Goal: Check status

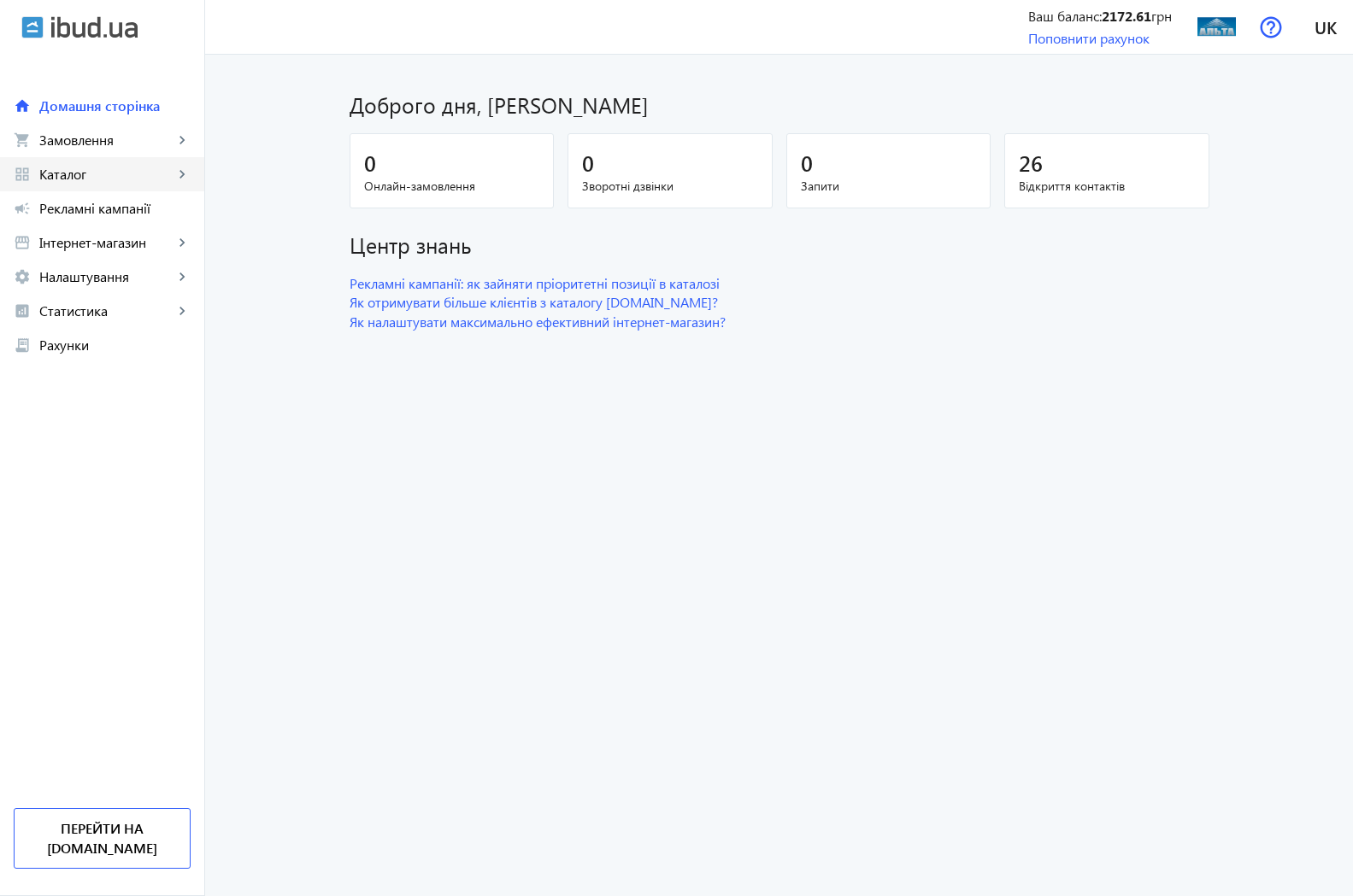
click at [64, 178] on span "Каталог" at bounding box center [107, 174] width 134 height 17
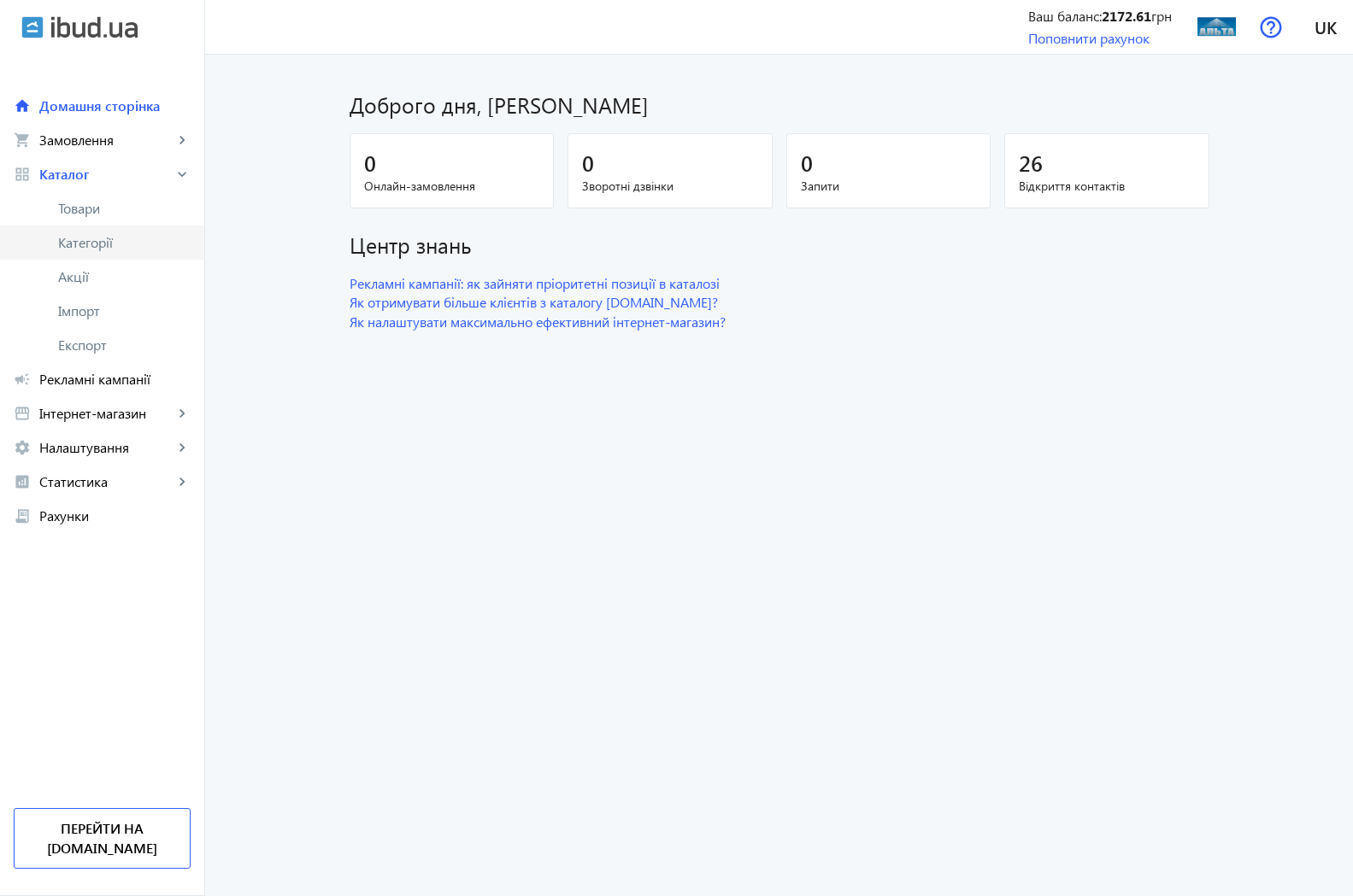
click at [77, 247] on span "Категорії" at bounding box center [124, 243] width 132 height 17
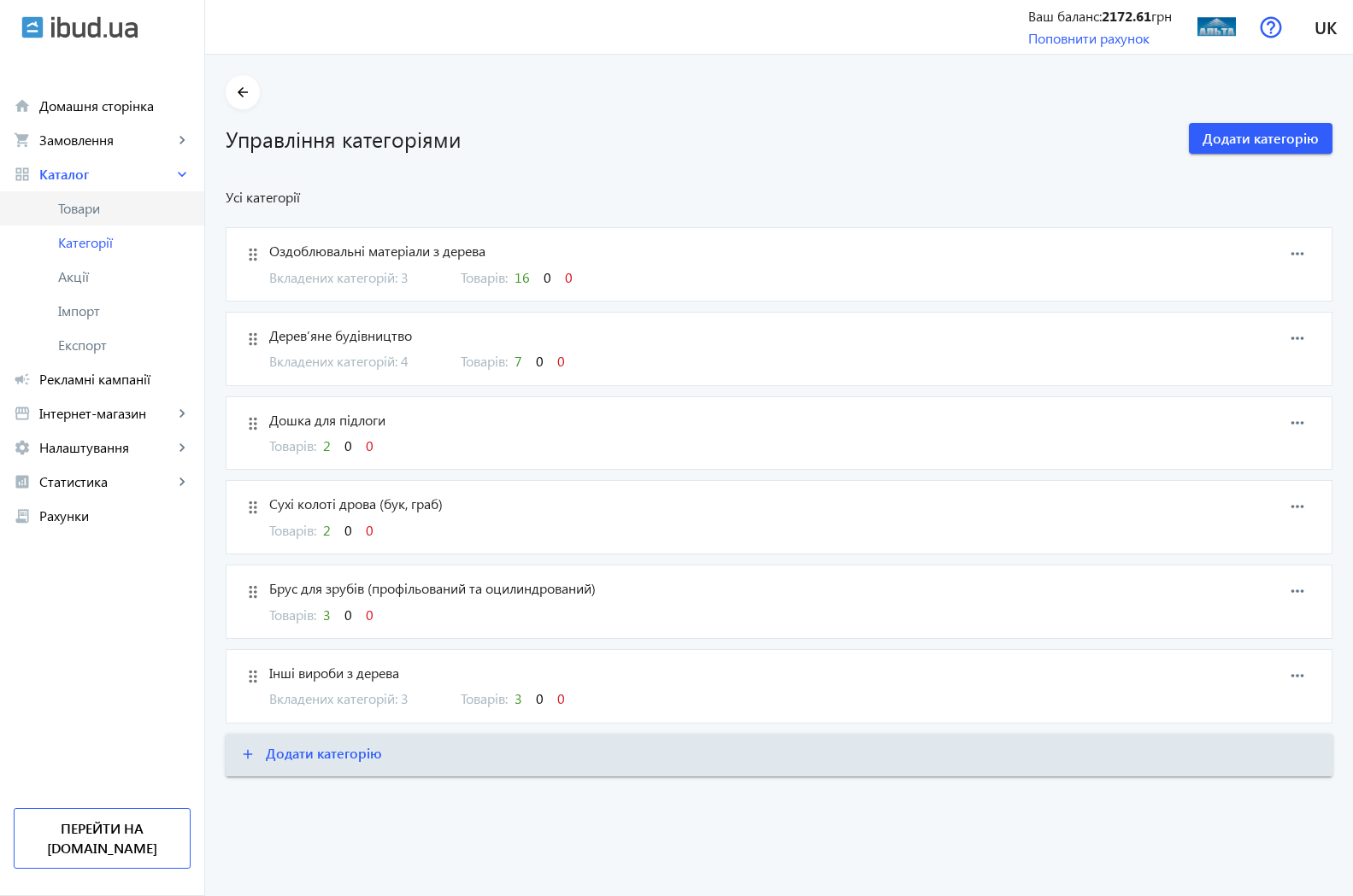
click at [81, 215] on span "Товари" at bounding box center [124, 208] width 132 height 17
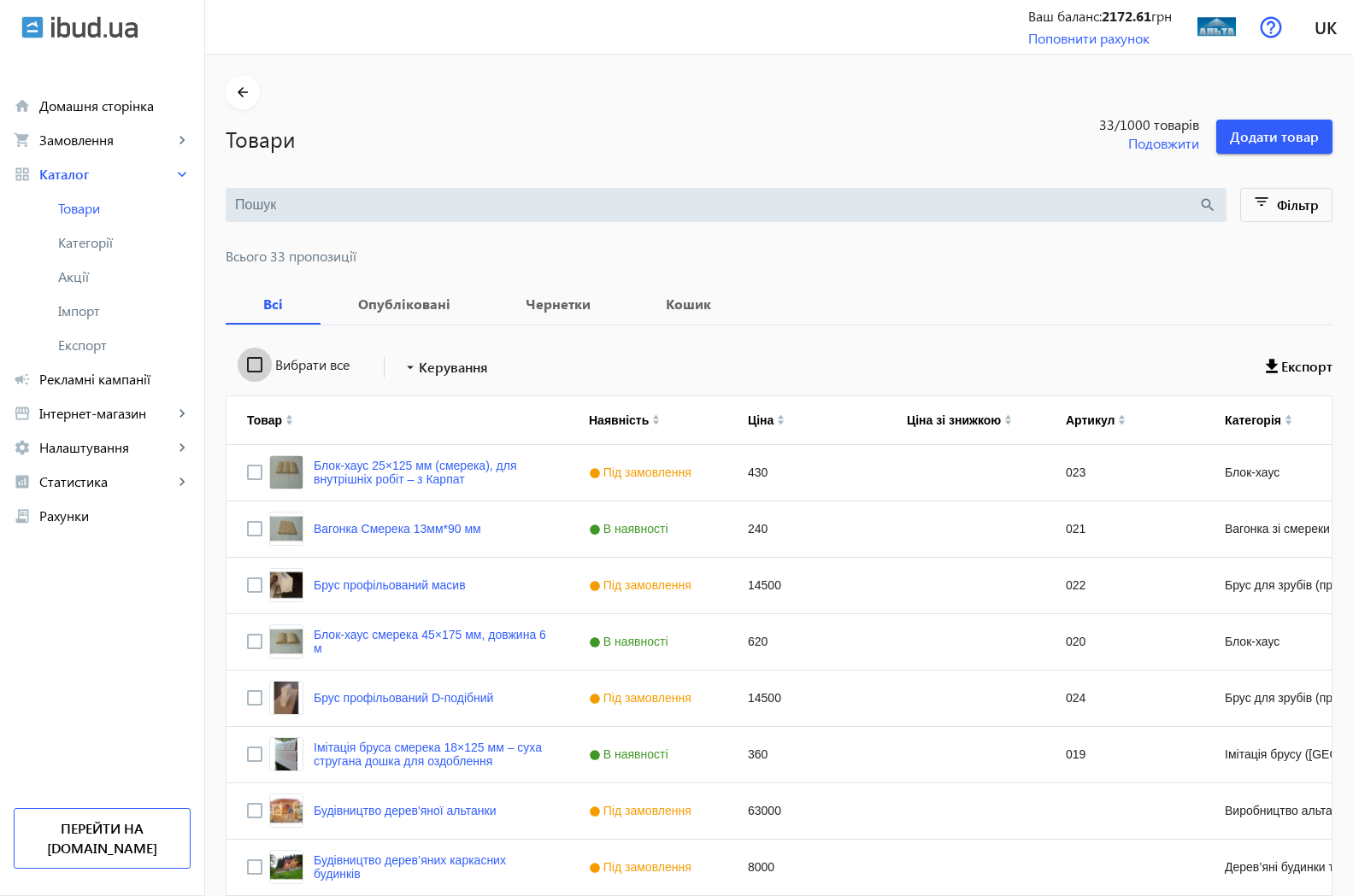
click at [242, 367] on input "Вибрати все" at bounding box center [254, 364] width 34 height 34
checkbox input "true"
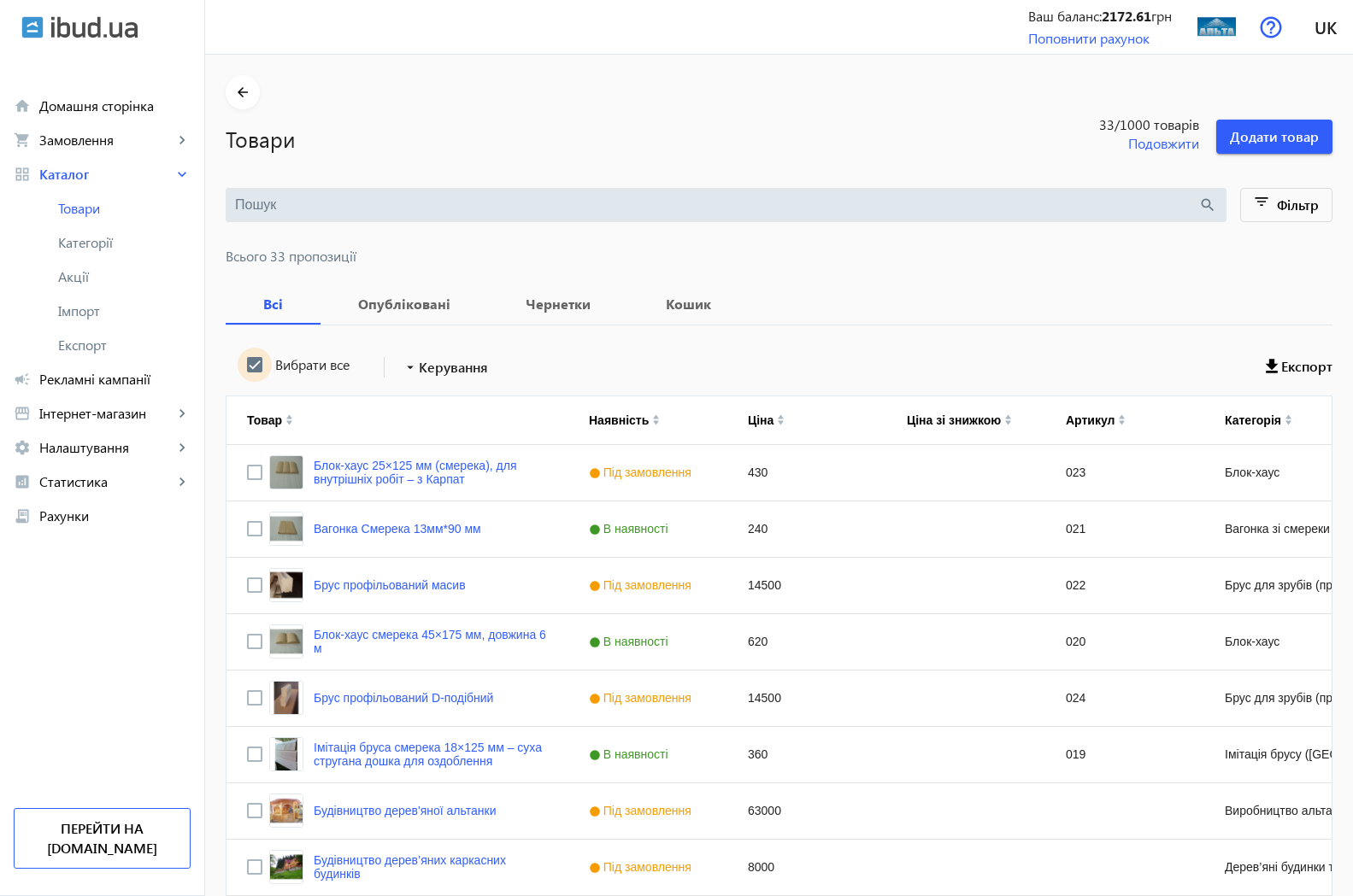
checkbox input "true"
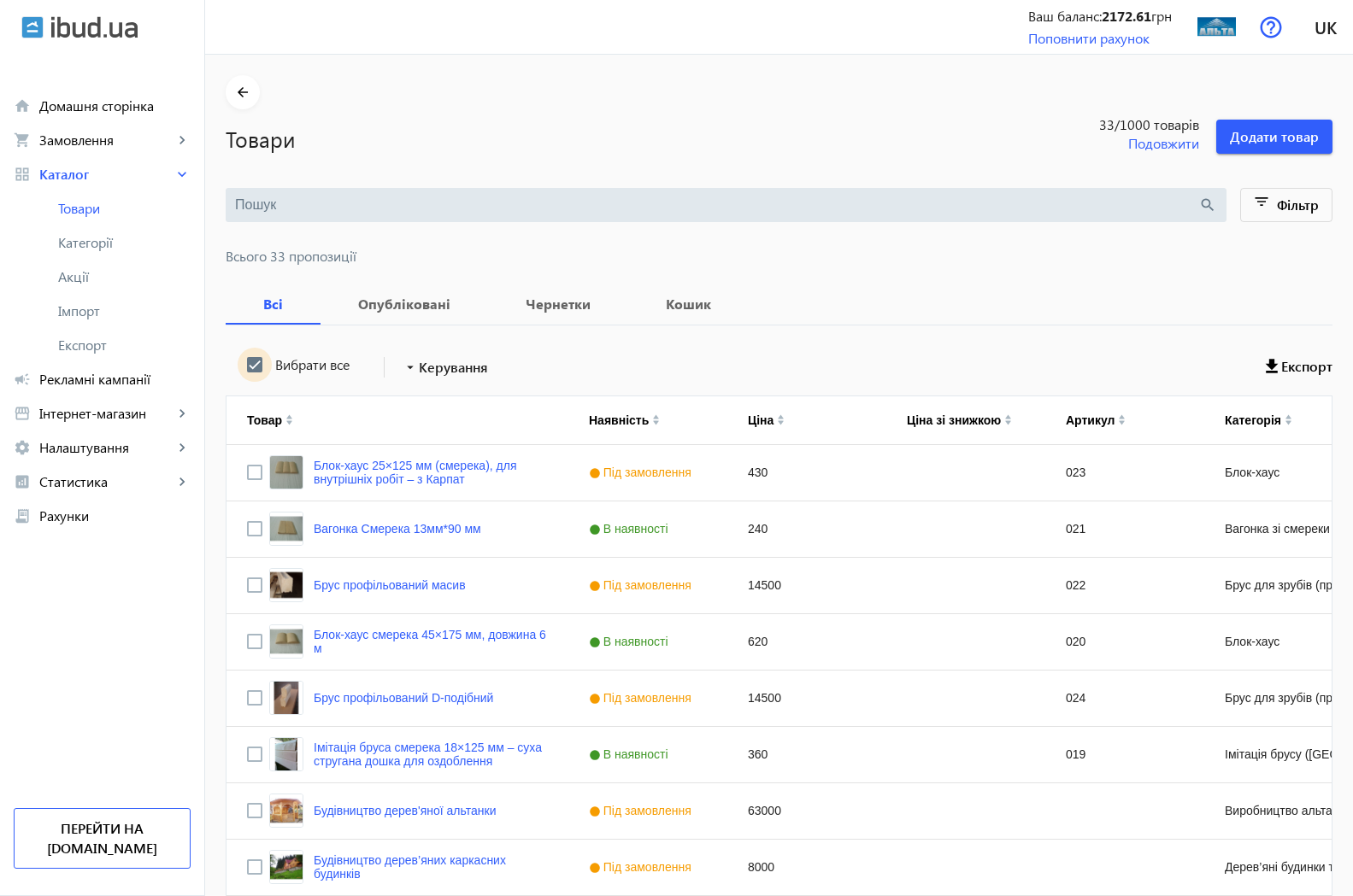
checkbox input "true"
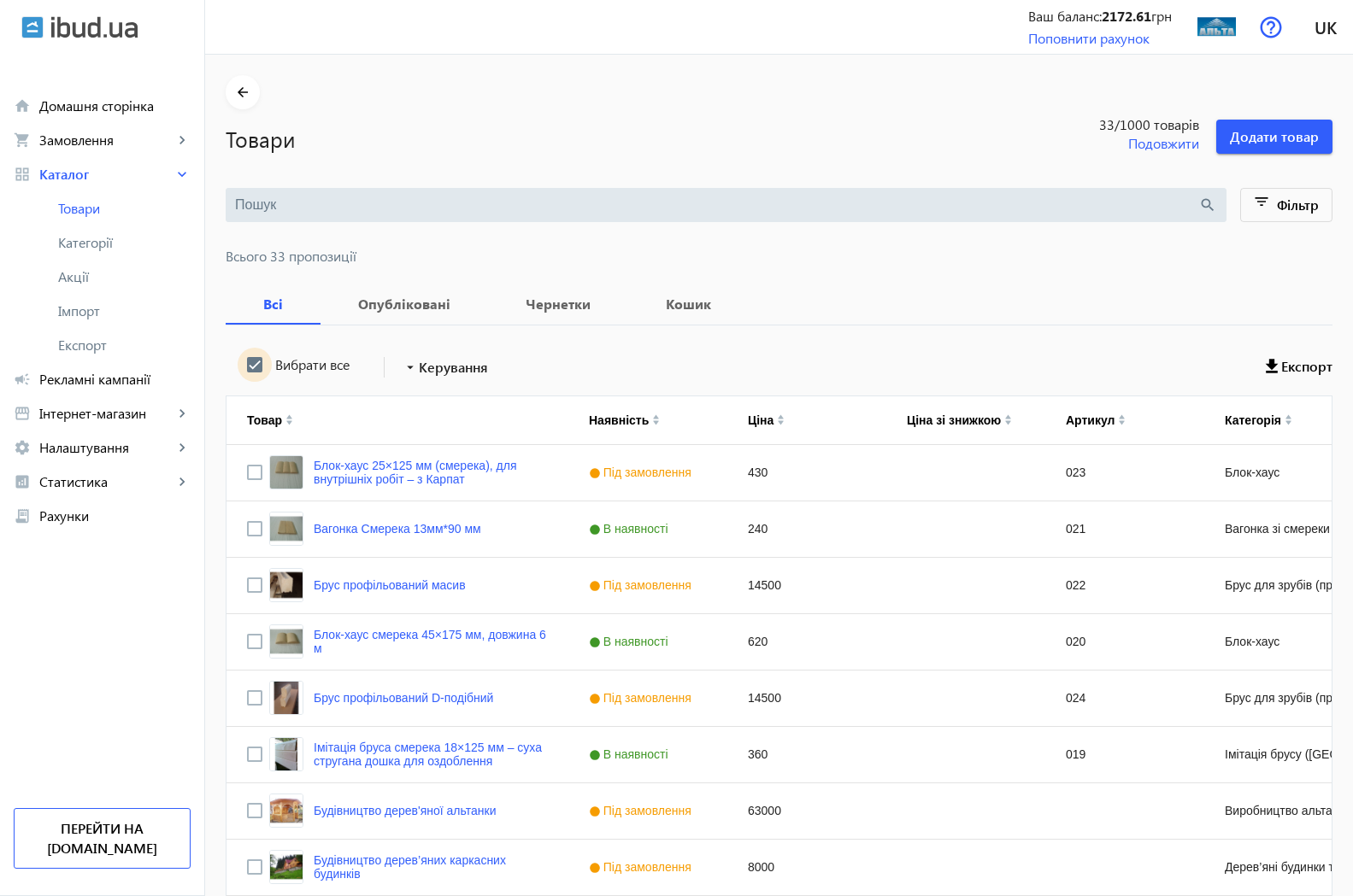
checkbox input "true"
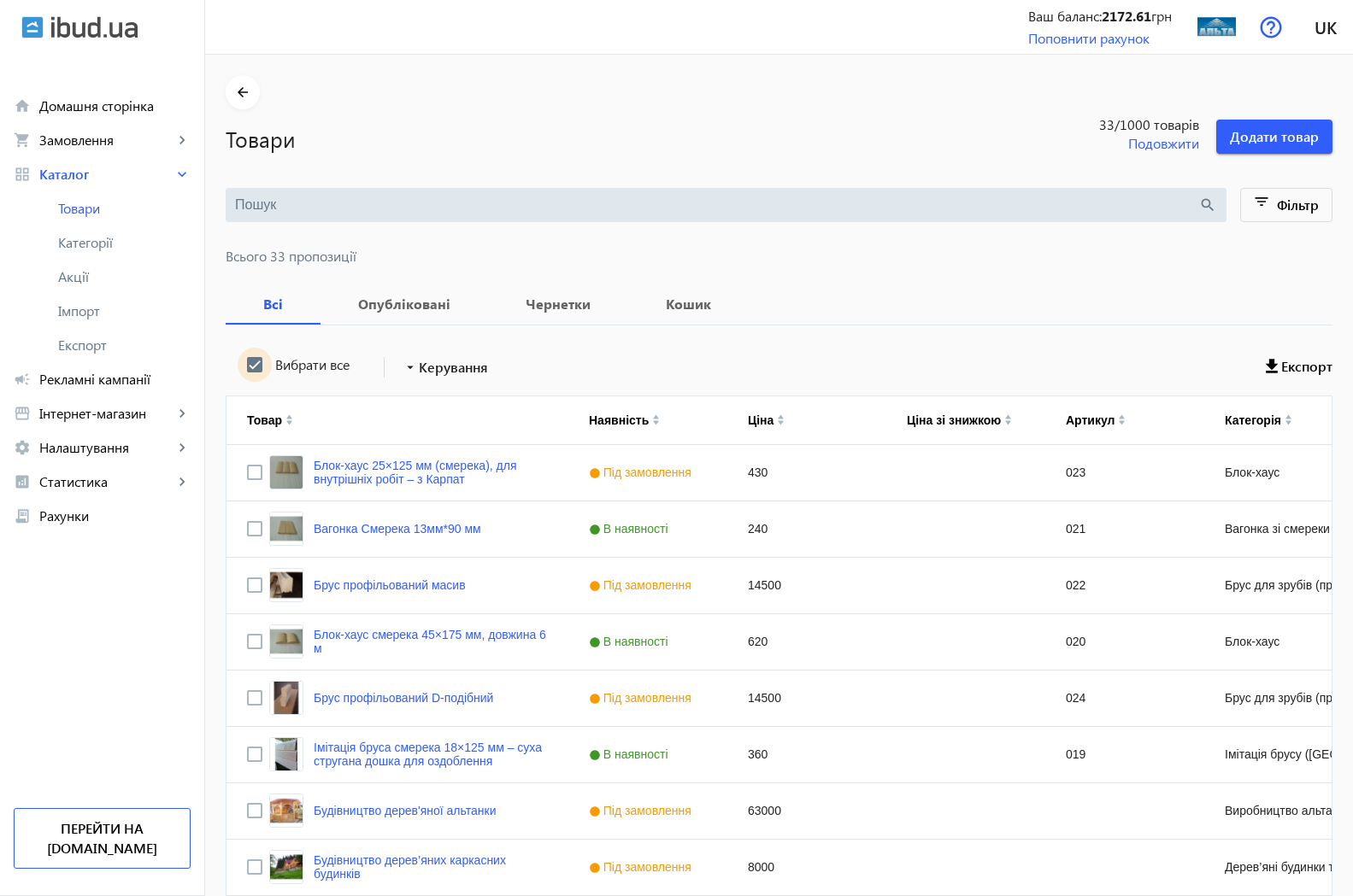
checkbox input "true"
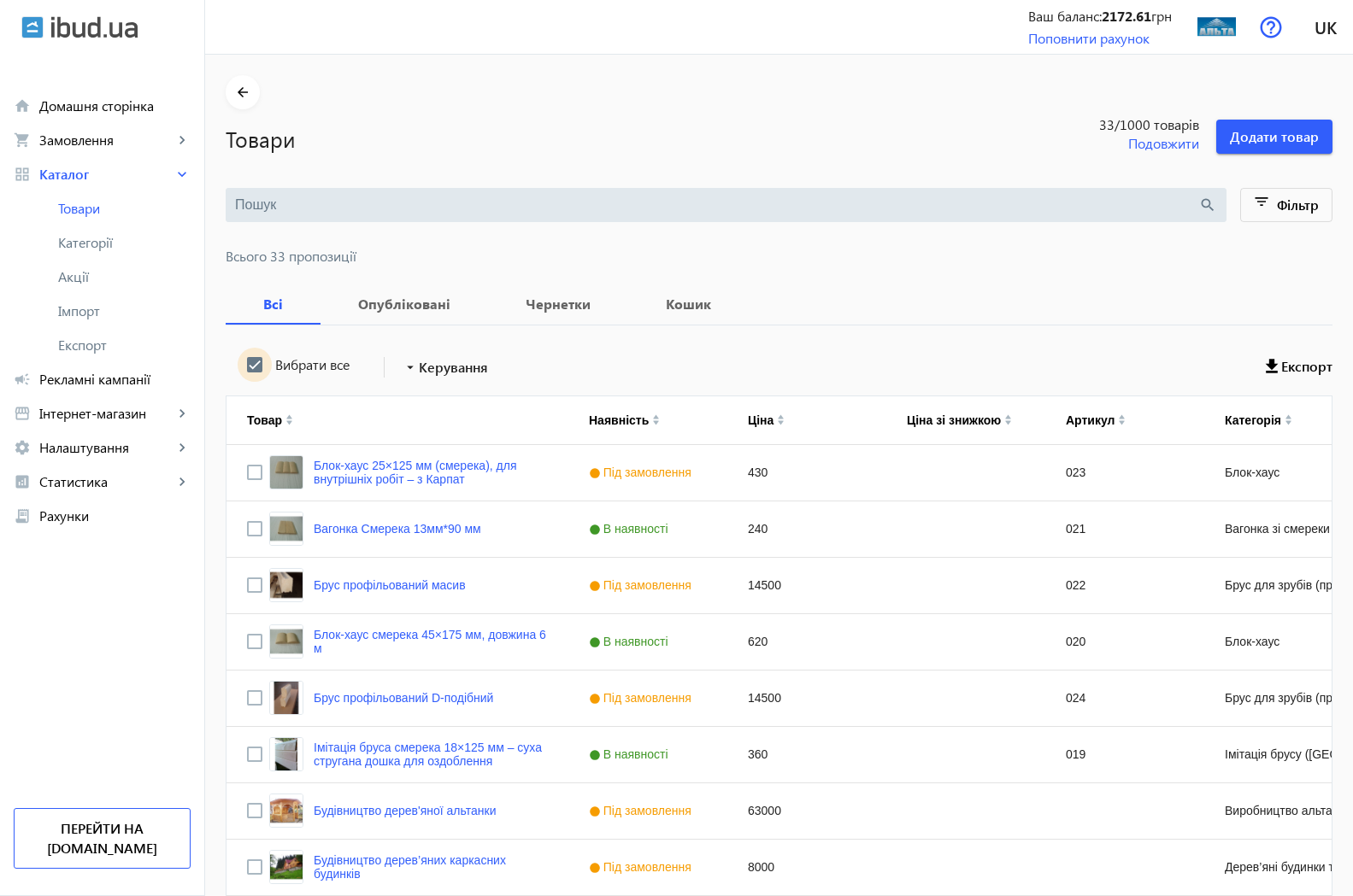
checkbox input "true"
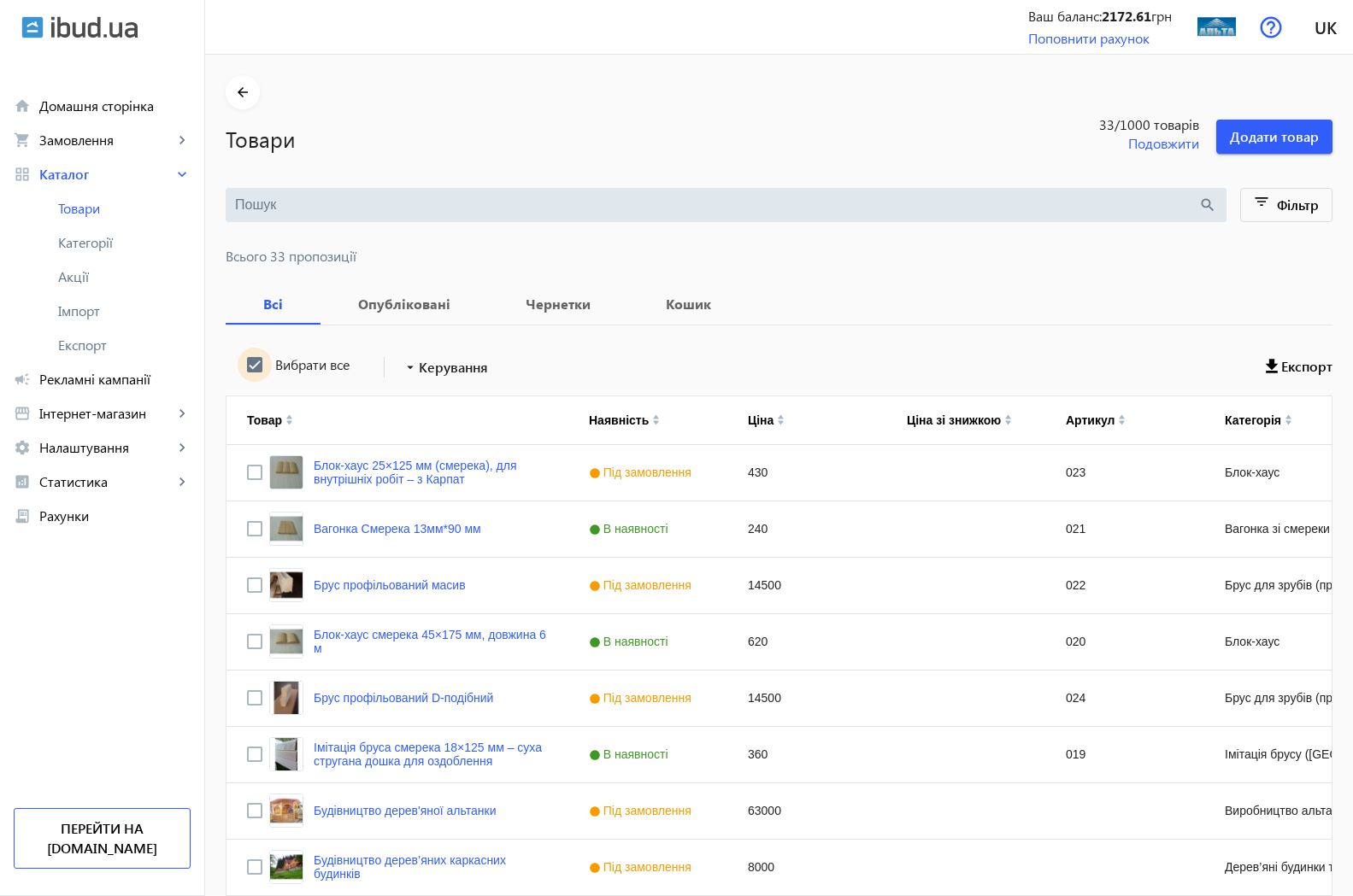
checkbox input "true"
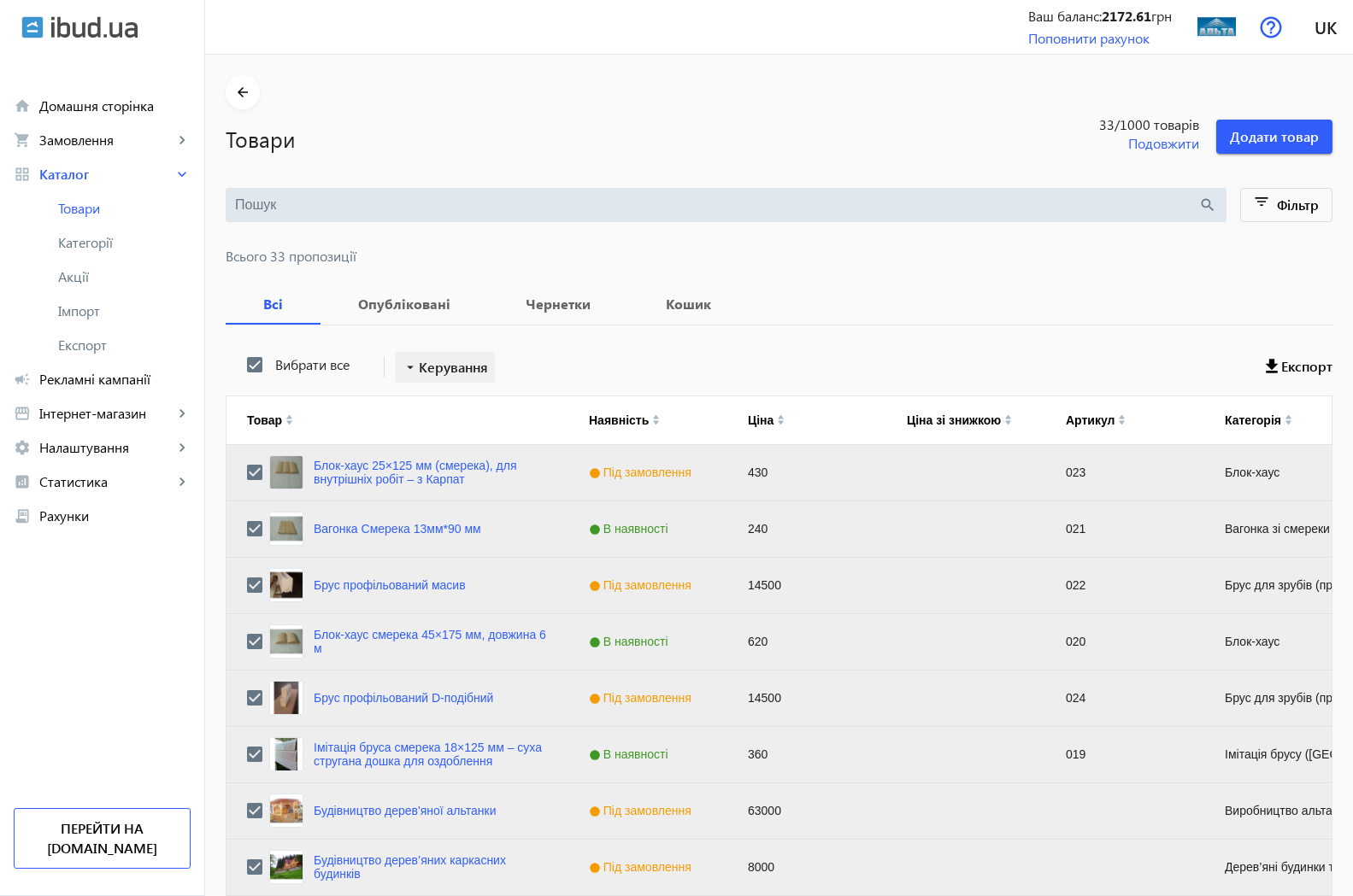
click at [437, 355] on span at bounding box center [444, 367] width 100 height 41
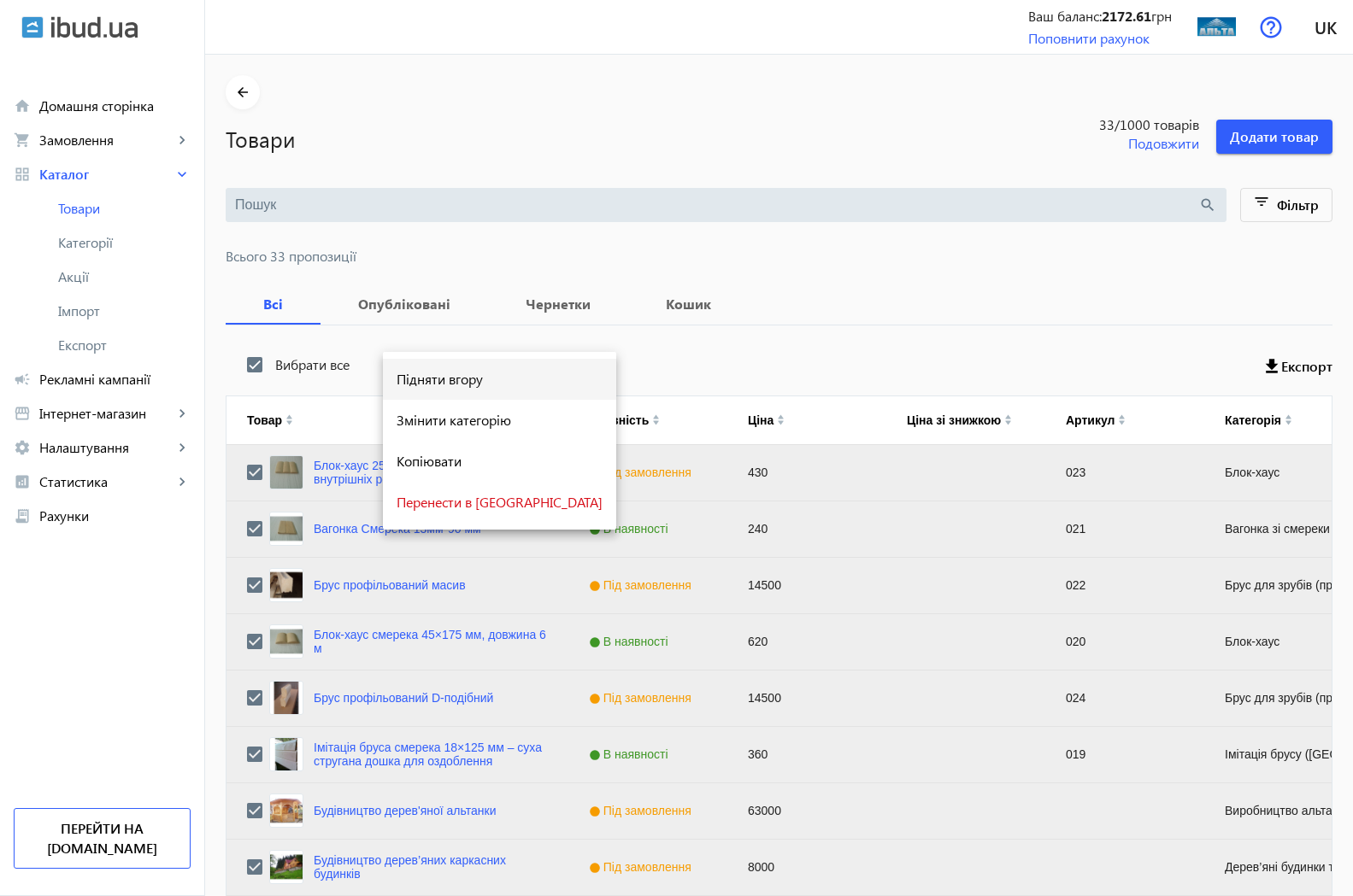
click at [441, 380] on span "Підняти вгору" at bounding box center [499, 379] width 206 height 14
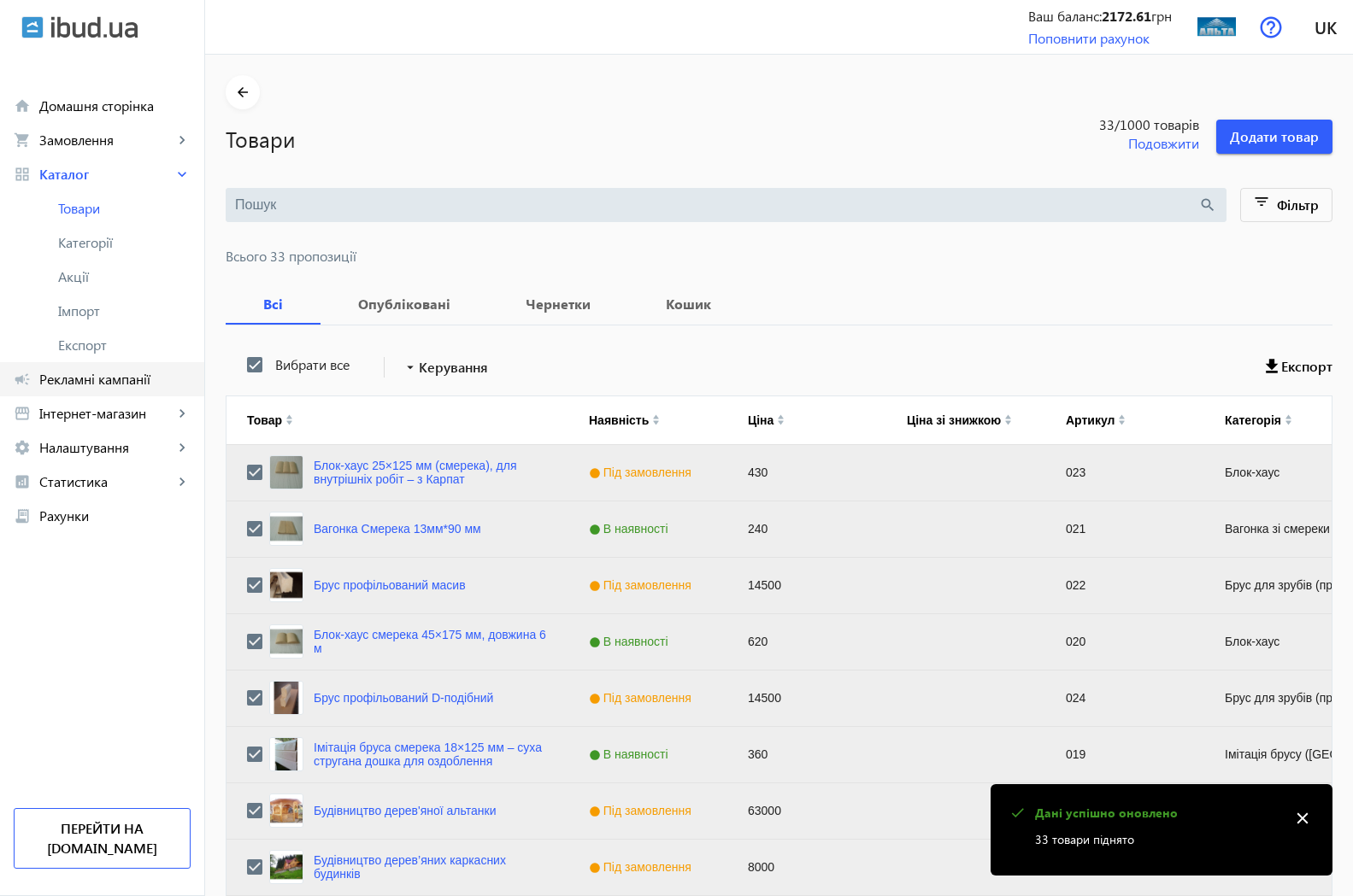
click at [114, 377] on span "Рекламні кампанії" at bounding box center [115, 379] width 151 height 17
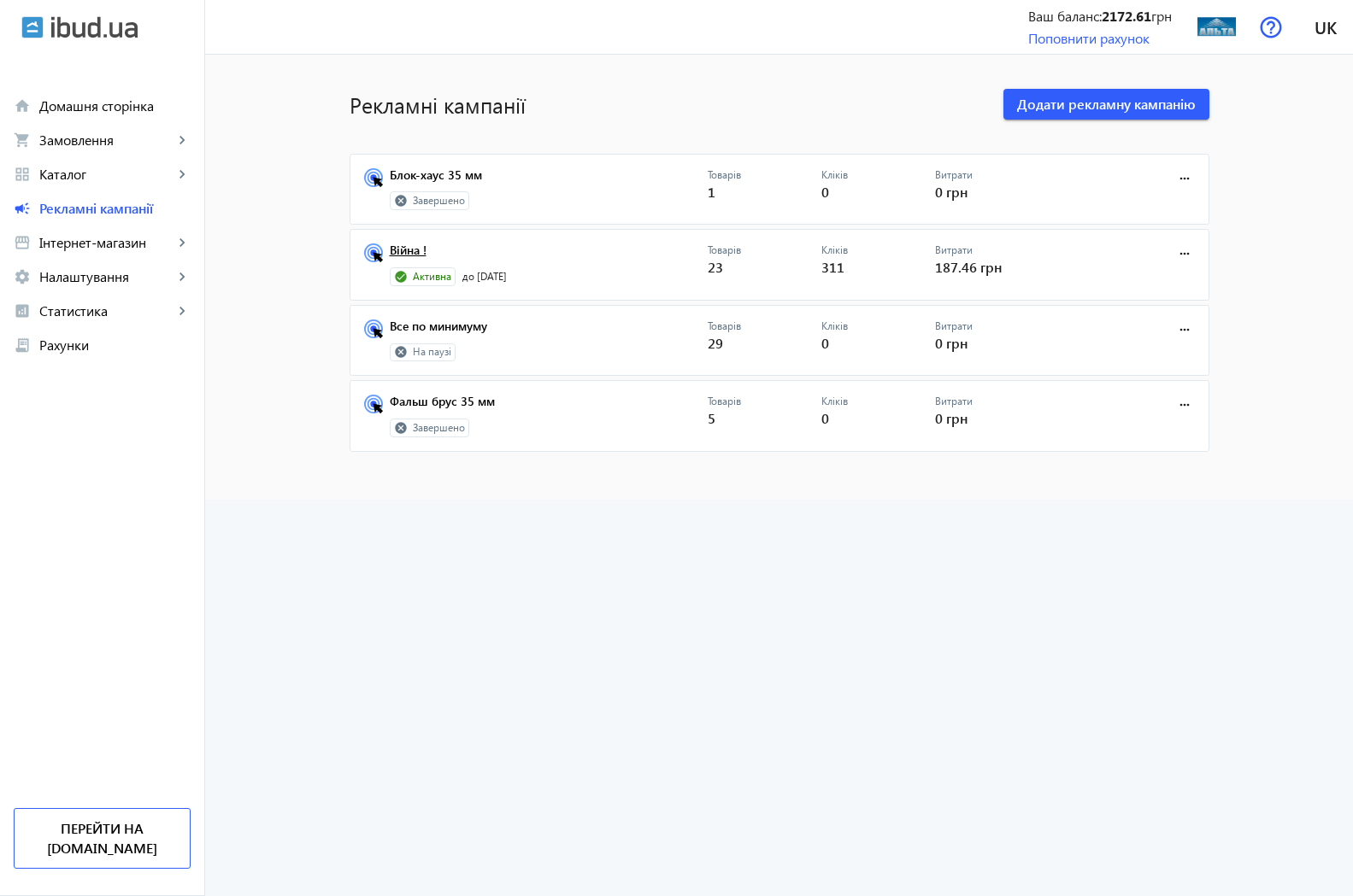
click at [414, 253] on link "Війна !" at bounding box center [549, 256] width 318 height 24
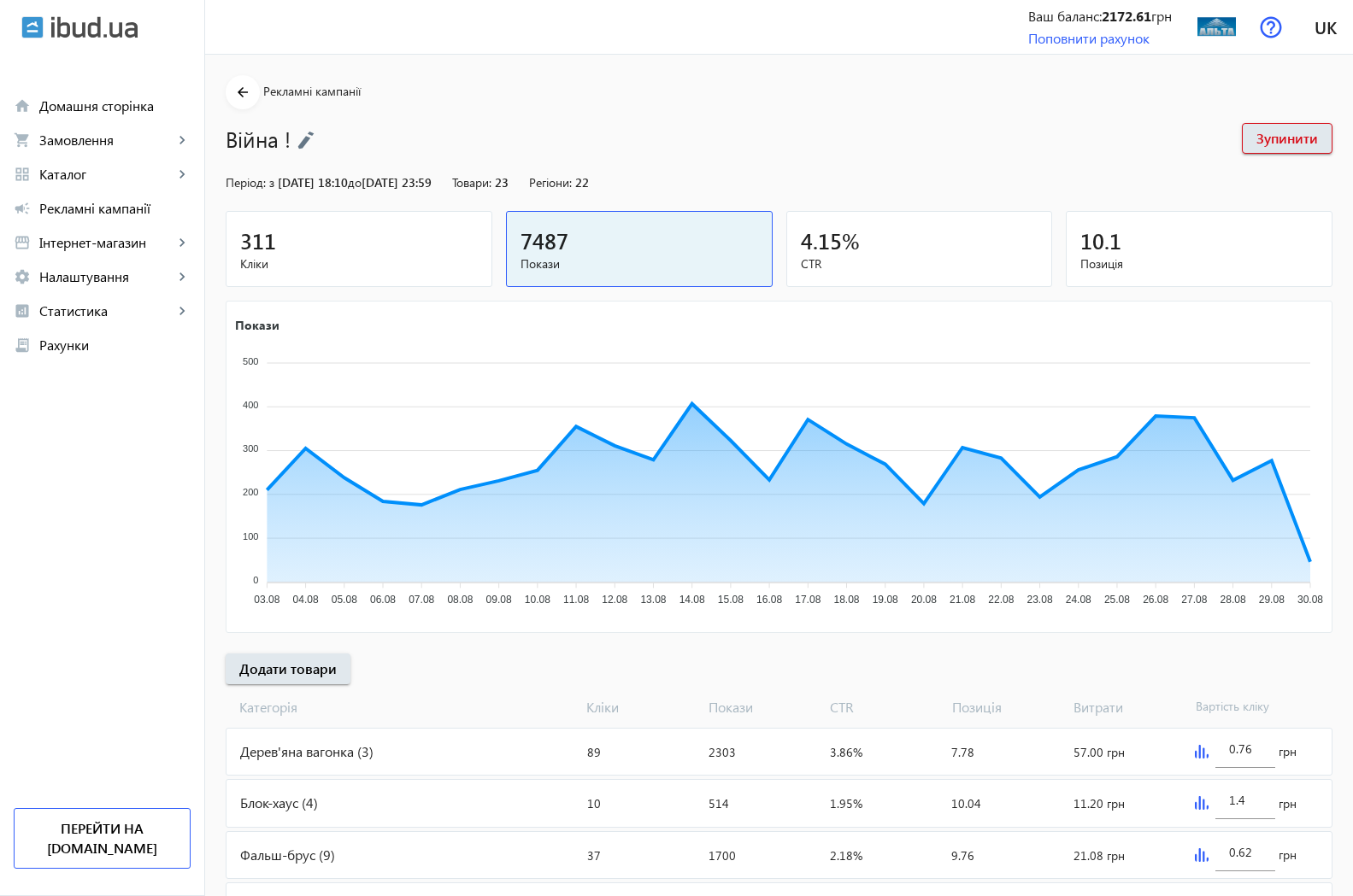
click at [253, 234] on span "311" at bounding box center [258, 240] width 36 height 29
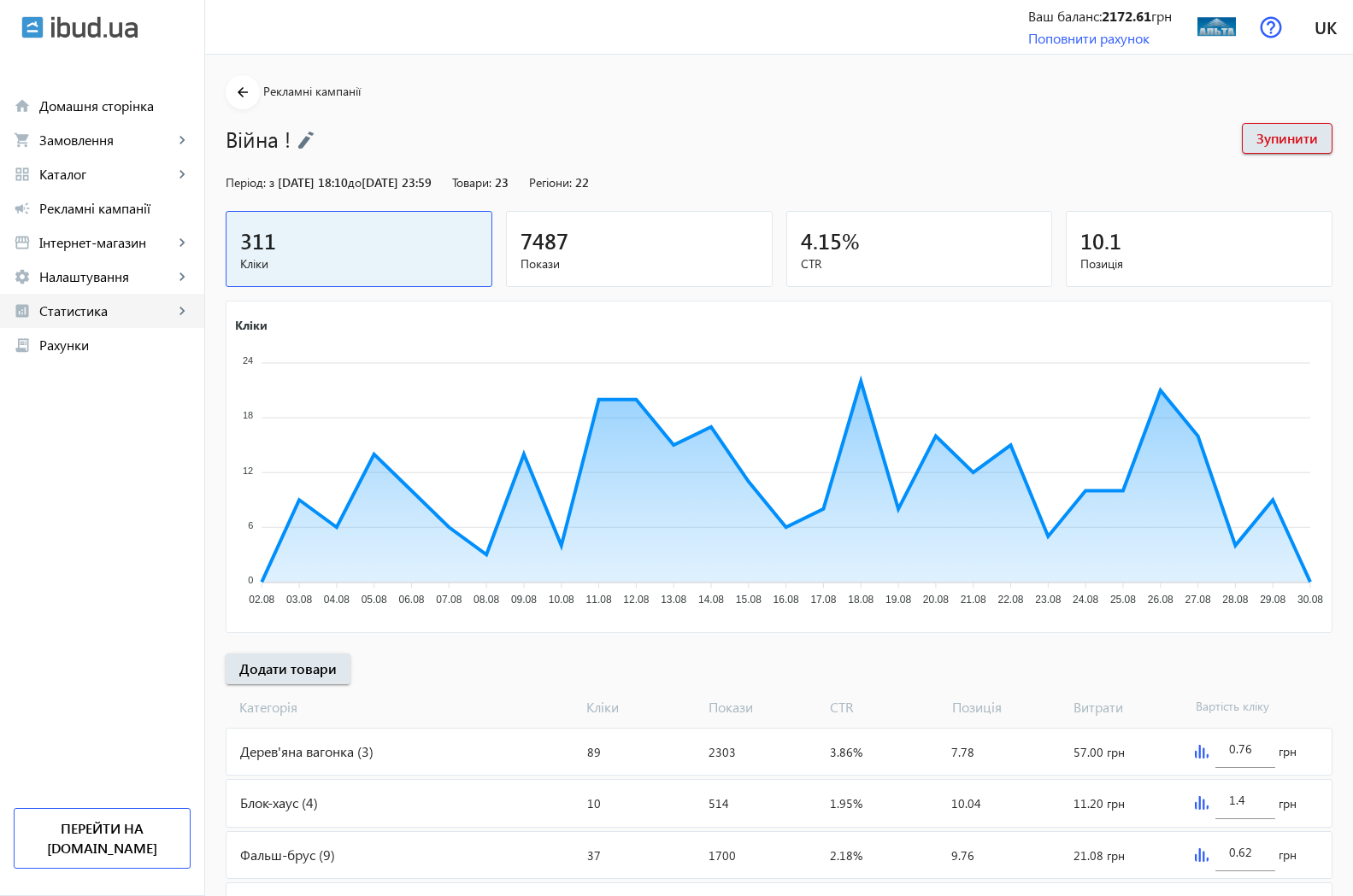
click at [60, 314] on span "Статистика" at bounding box center [107, 311] width 134 height 17
click at [77, 350] on span "Огляд" at bounding box center [124, 345] width 132 height 17
